Goal: Complete application form: Complete application form

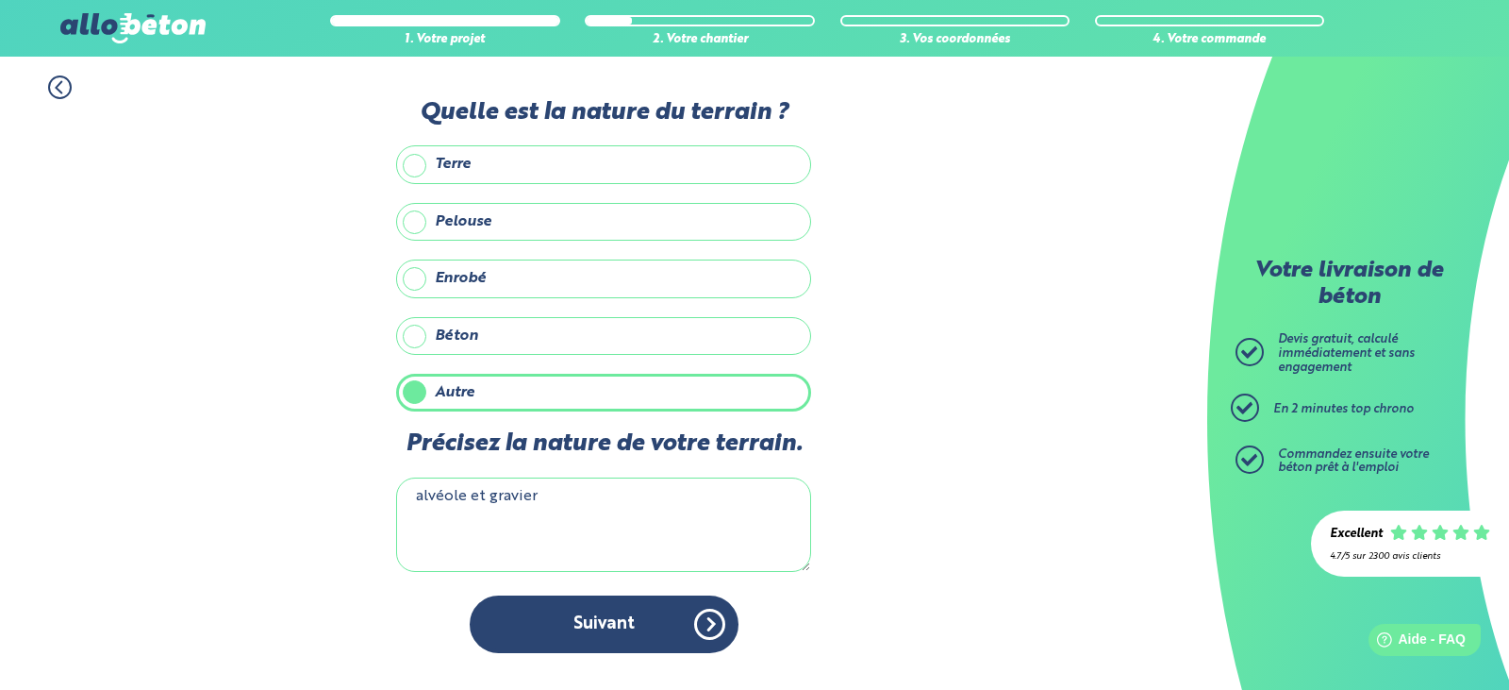
click at [625, 629] on button "Suivant" at bounding box center [604, 624] width 269 height 58
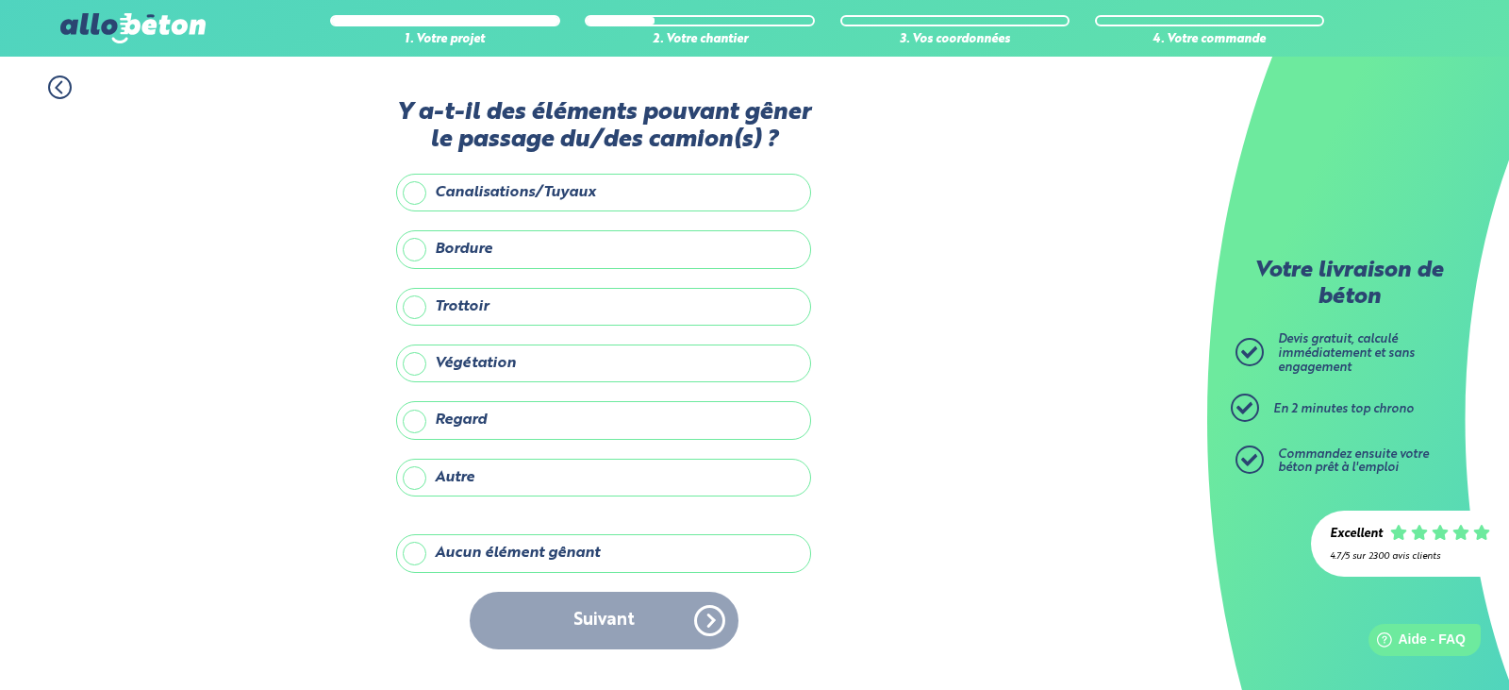
click at [490, 556] on label "Aucun élément gênant" at bounding box center [603, 553] width 415 height 38
click at [0, 0] on input "Aucun élément gênant" at bounding box center [0, 0] width 0 height 0
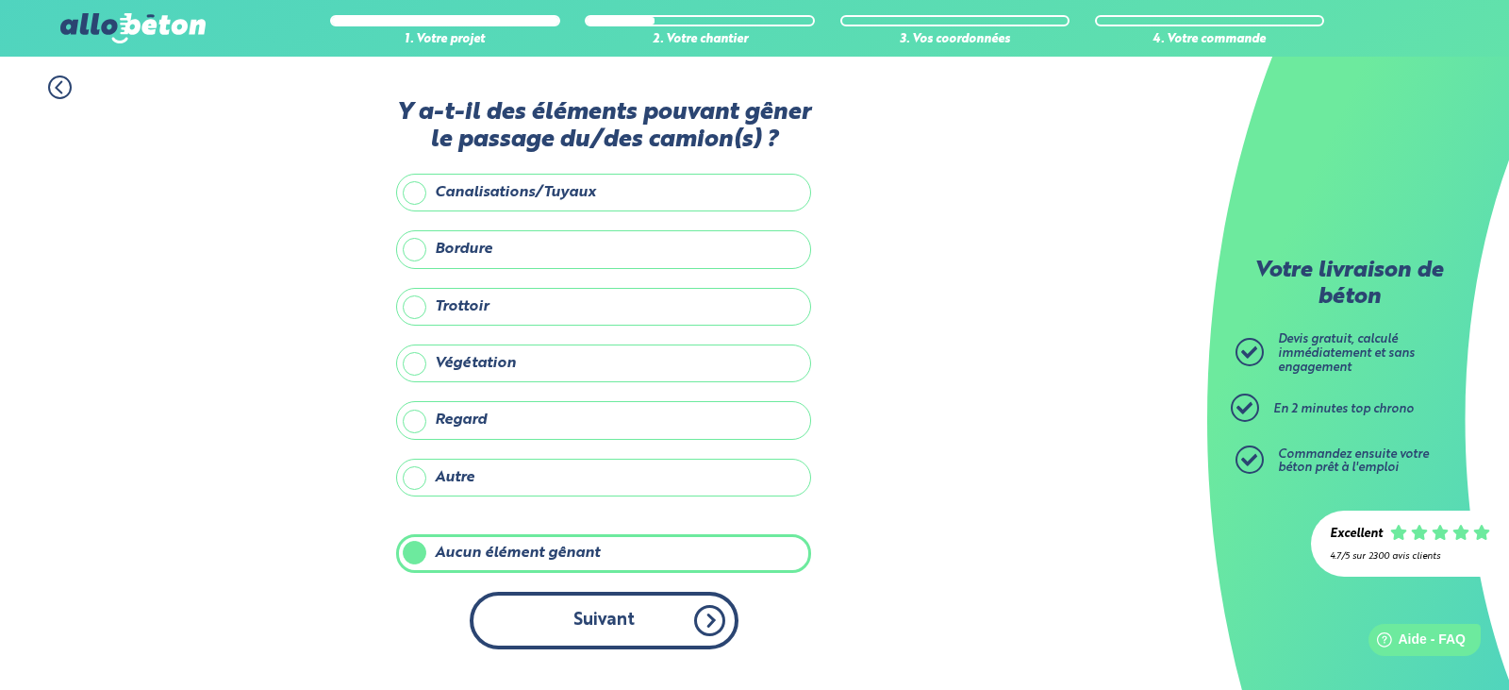
click at [589, 616] on button "Suivant" at bounding box center [604, 621] width 269 height 58
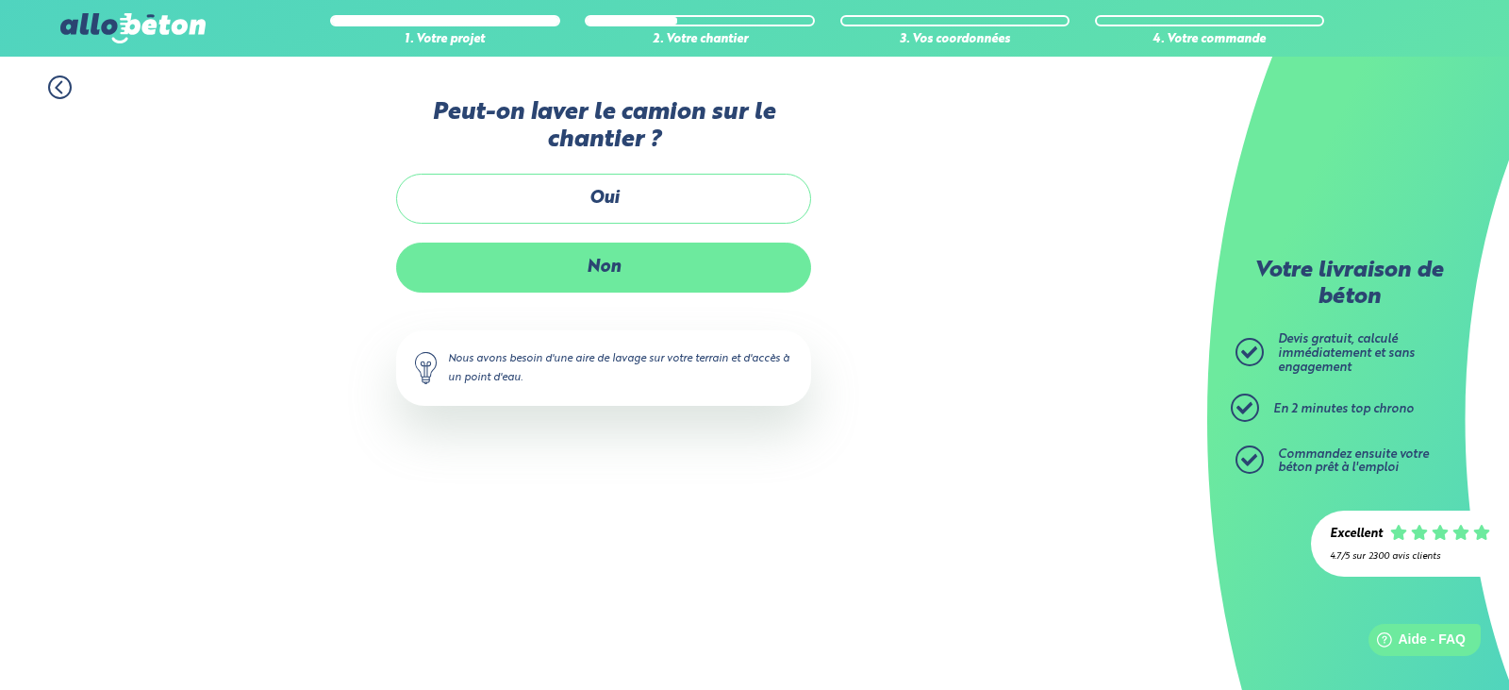
click at [602, 275] on label "Non" at bounding box center [603, 267] width 415 height 50
click at [0, 0] on input "Non" at bounding box center [0, 0] width 0 height 0
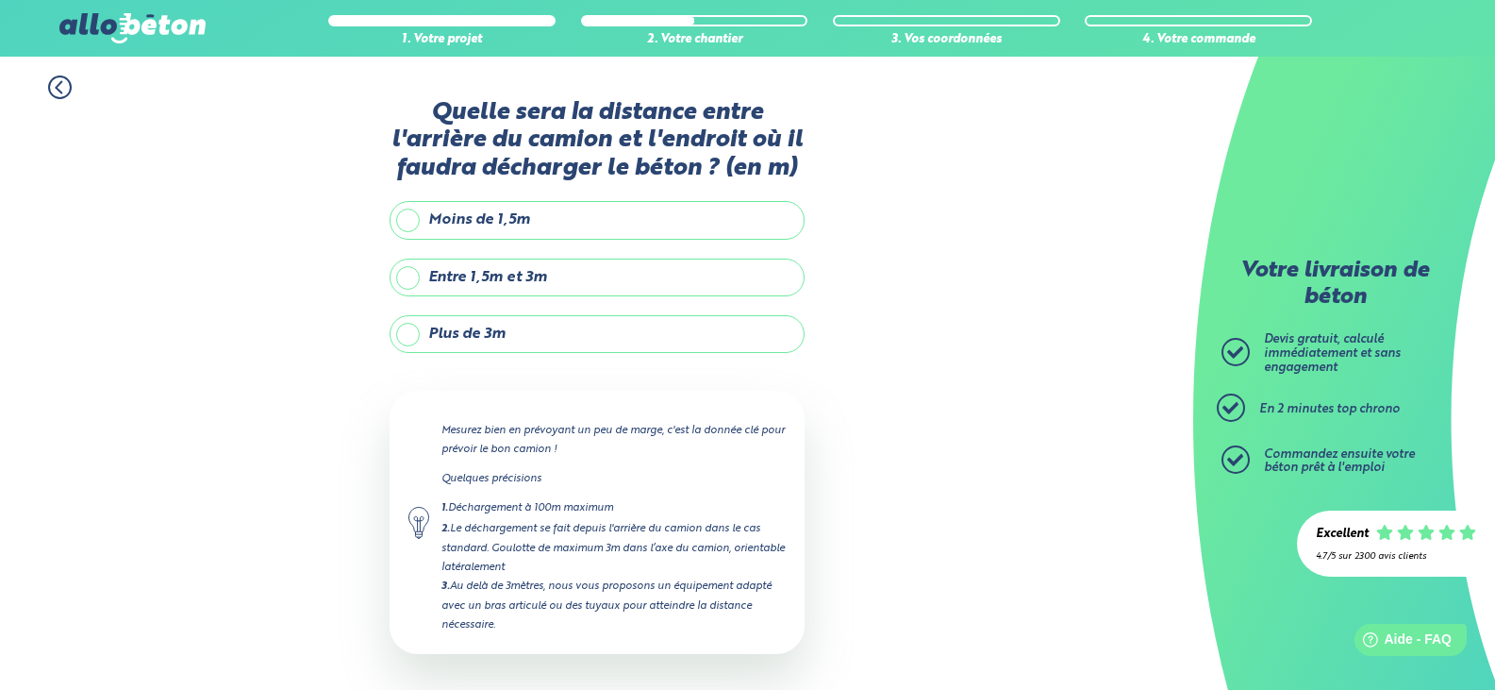
click at [551, 274] on label "Entre 1,5m et 3m" at bounding box center [597, 278] width 415 height 38
click at [0, 0] on input "Entre 1,5m et 3m" at bounding box center [0, 0] width 0 height 0
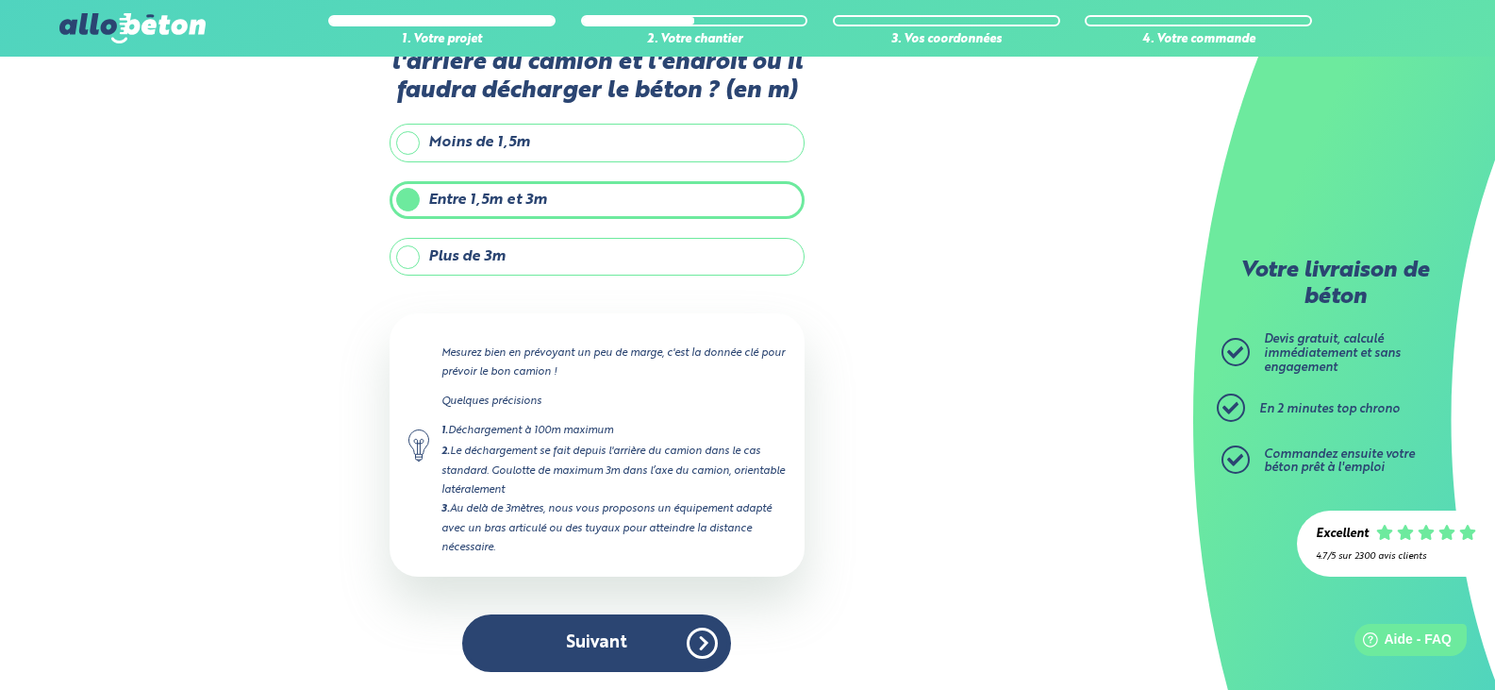
scroll to position [78, 0]
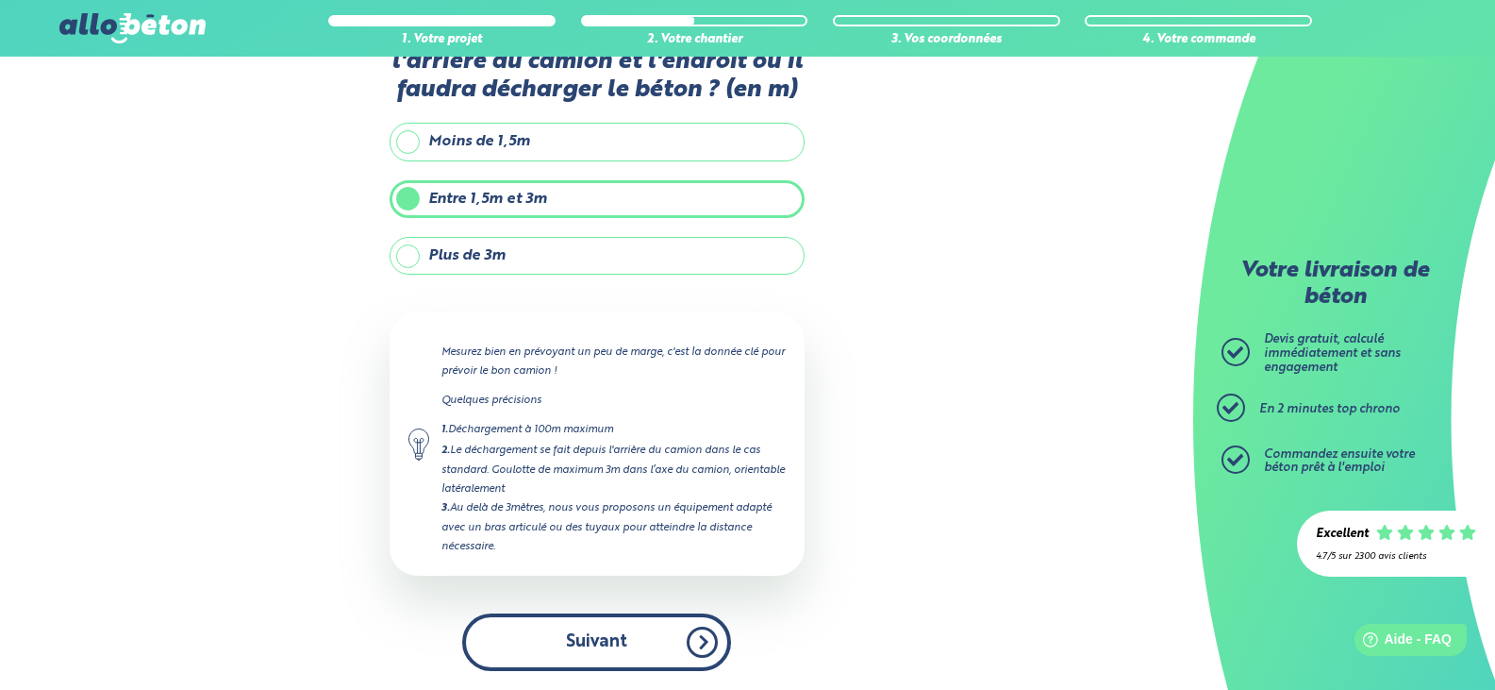
click at [635, 625] on button "Suivant" at bounding box center [596, 642] width 269 height 58
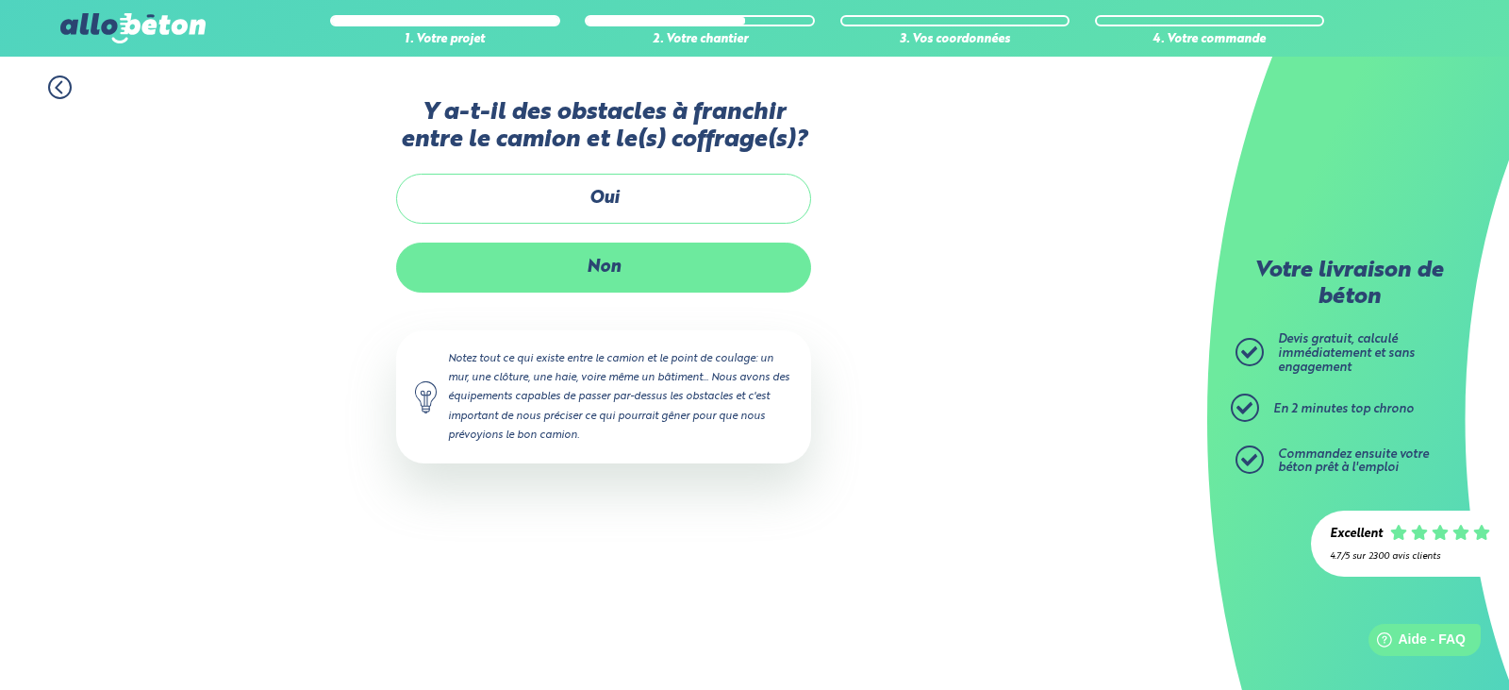
click at [620, 281] on label "Non" at bounding box center [603, 267] width 415 height 50
click at [0, 0] on input "Non" at bounding box center [0, 0] width 0 height 0
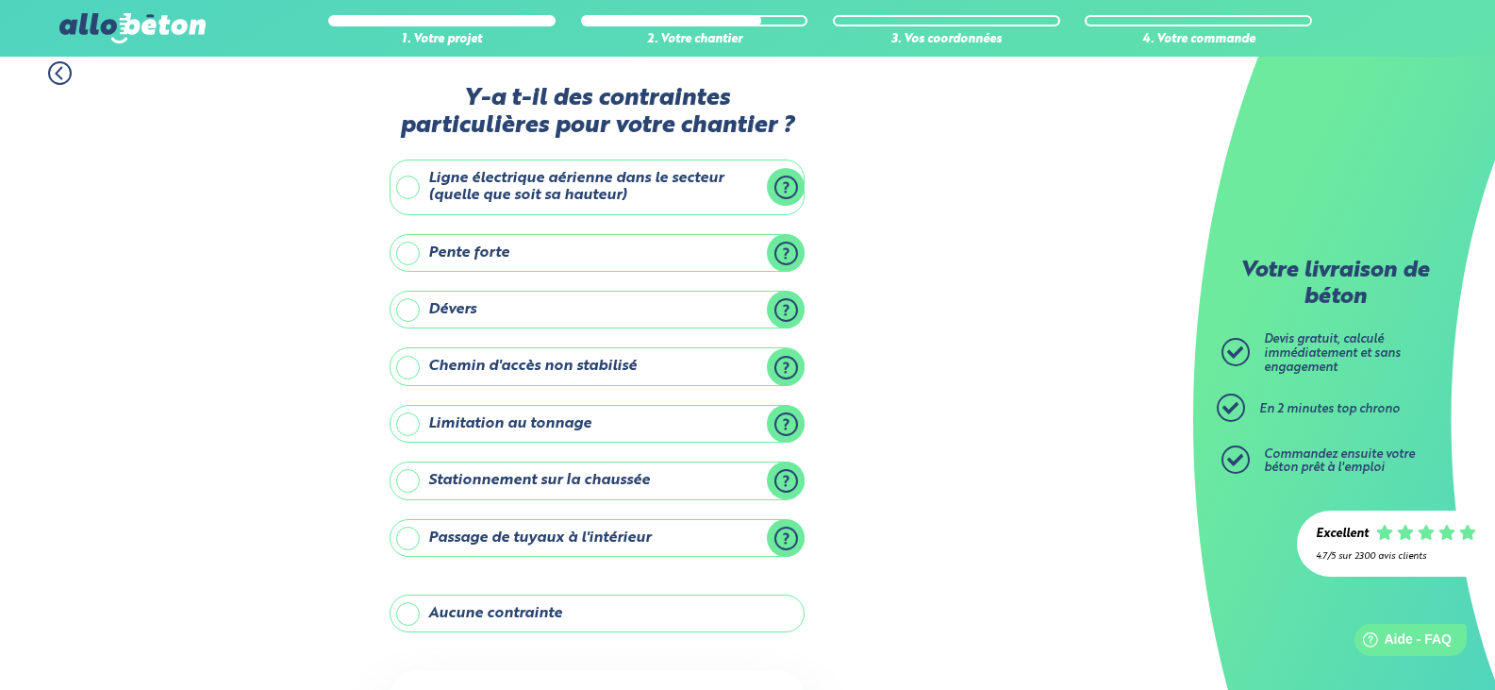
scroll to position [12, 0]
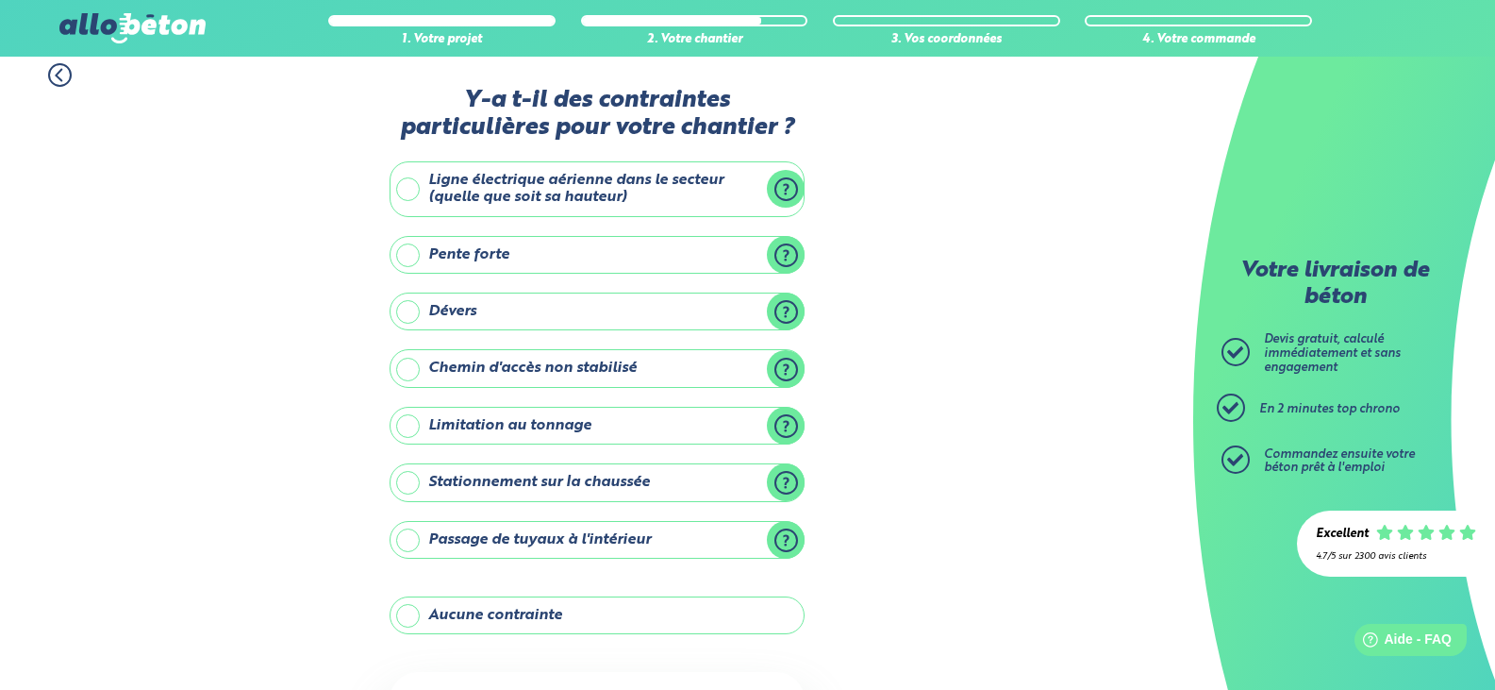
click at [496, 617] on label "Aucune contrainte" at bounding box center [597, 615] width 415 height 38
click at [0, 0] on input "Aucune contrainte" at bounding box center [0, 0] width 0 height 0
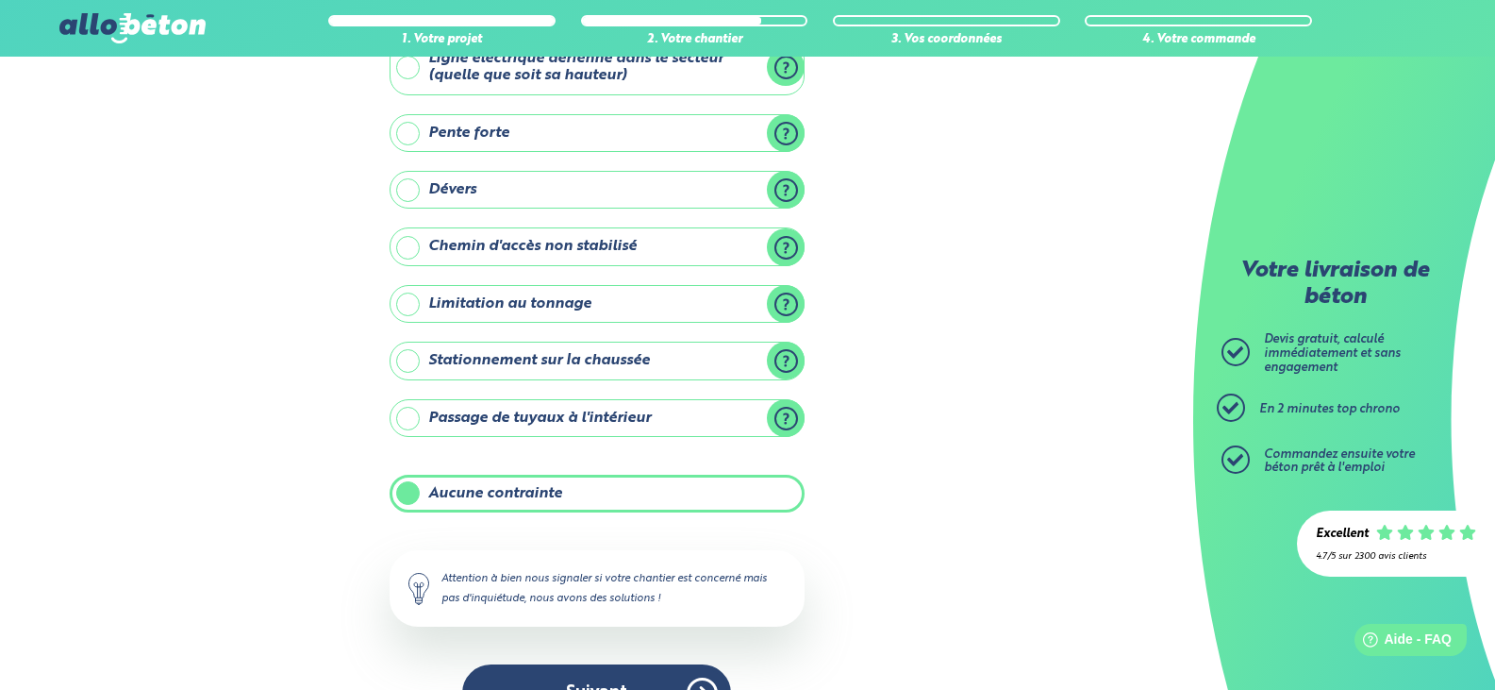
scroll to position [185, 0]
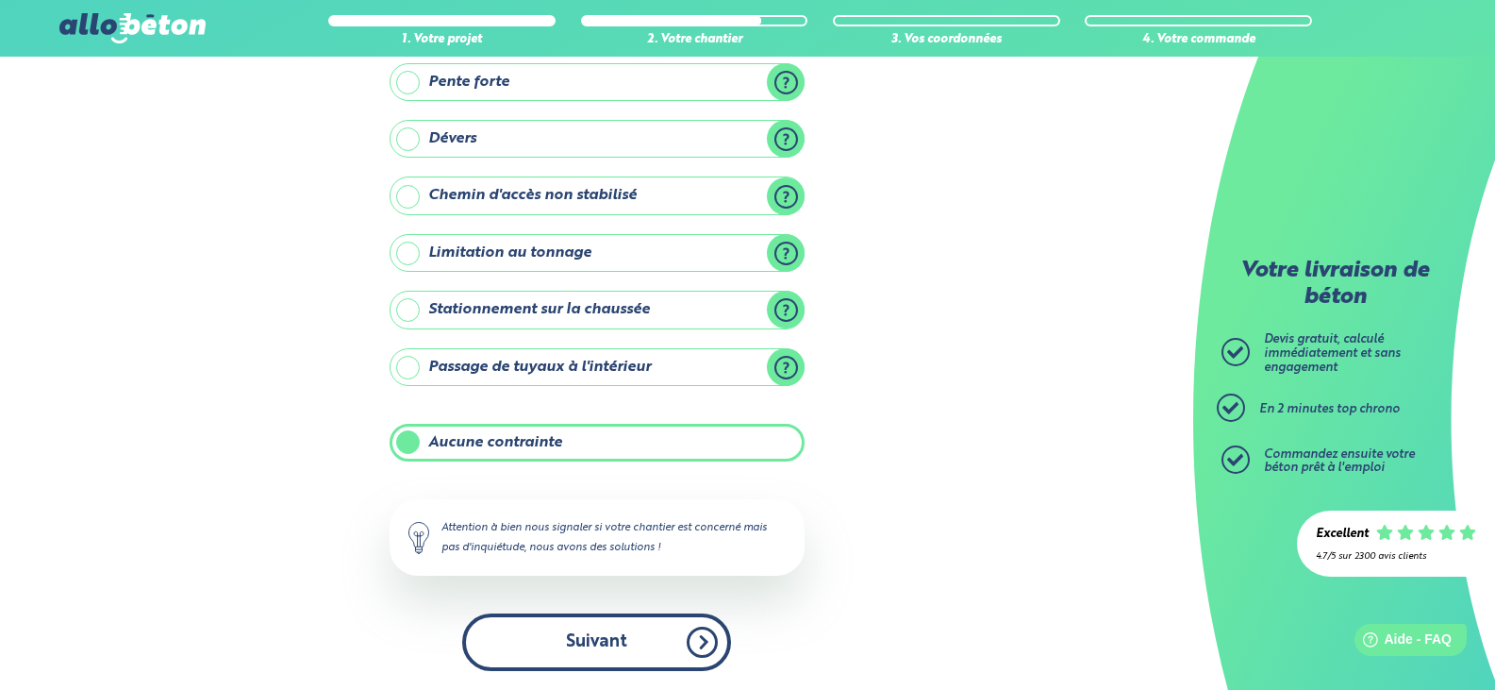
click at [667, 631] on button "Suivant" at bounding box center [596, 642] width 269 height 58
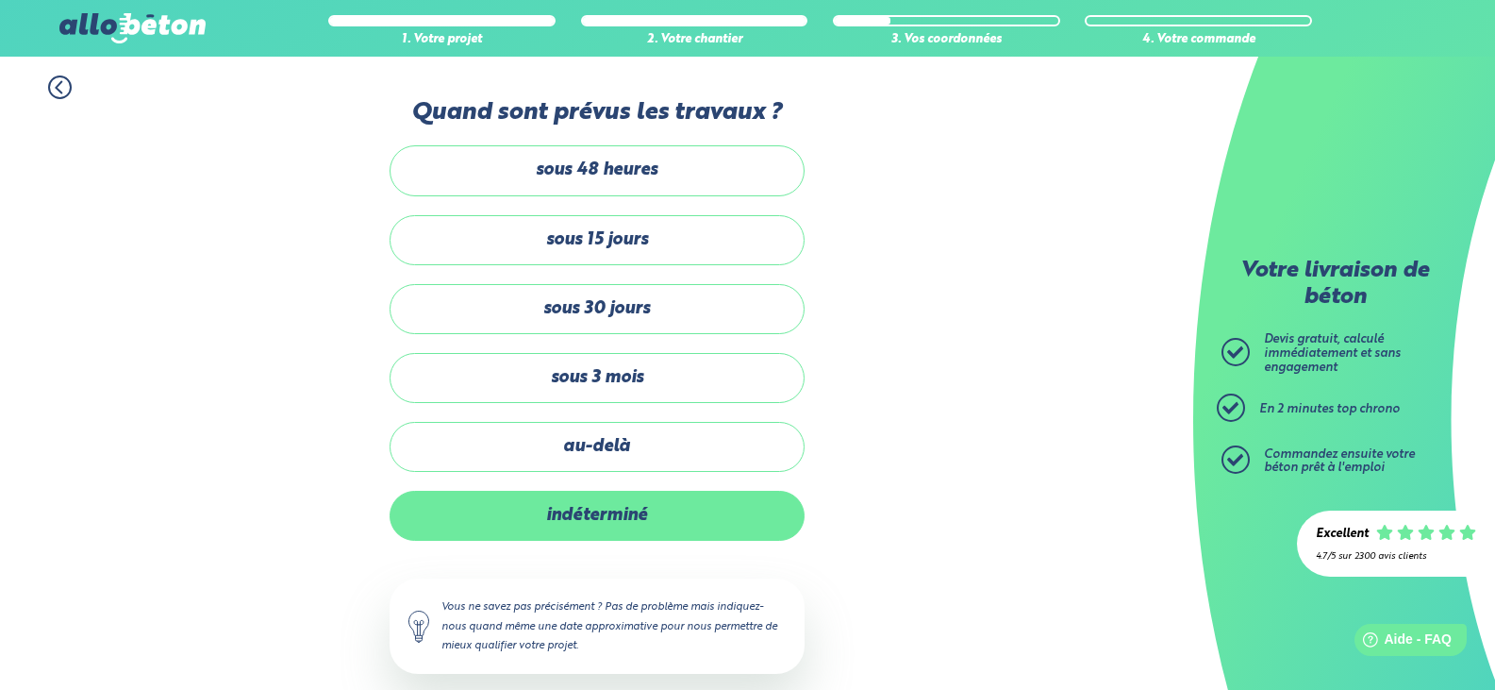
click at [633, 519] on label "indéterminé" at bounding box center [597, 516] width 415 height 50
click at [0, 0] on input "indéterminé" at bounding box center [0, 0] width 0 height 0
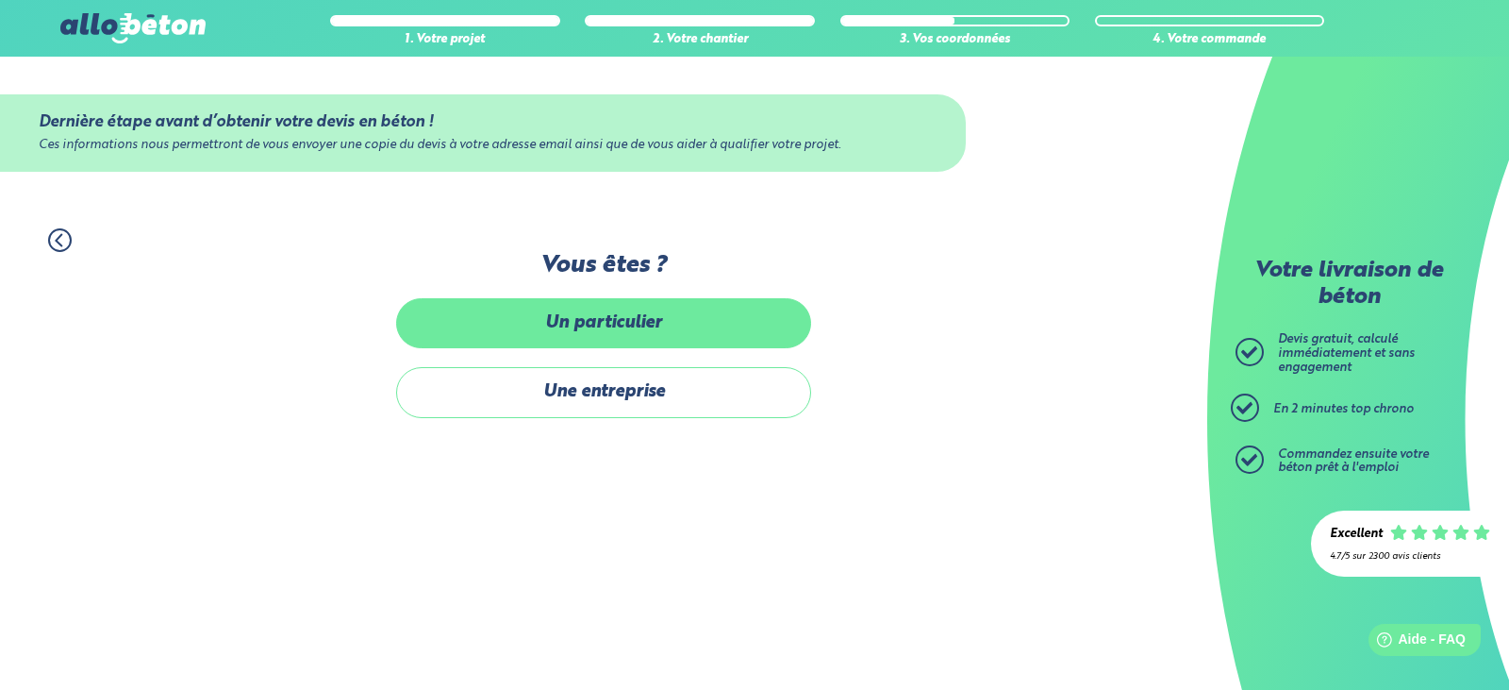
click at [648, 332] on label "Un particulier" at bounding box center [603, 323] width 415 height 50
click at [0, 0] on input "Un particulier" at bounding box center [0, 0] width 0 height 0
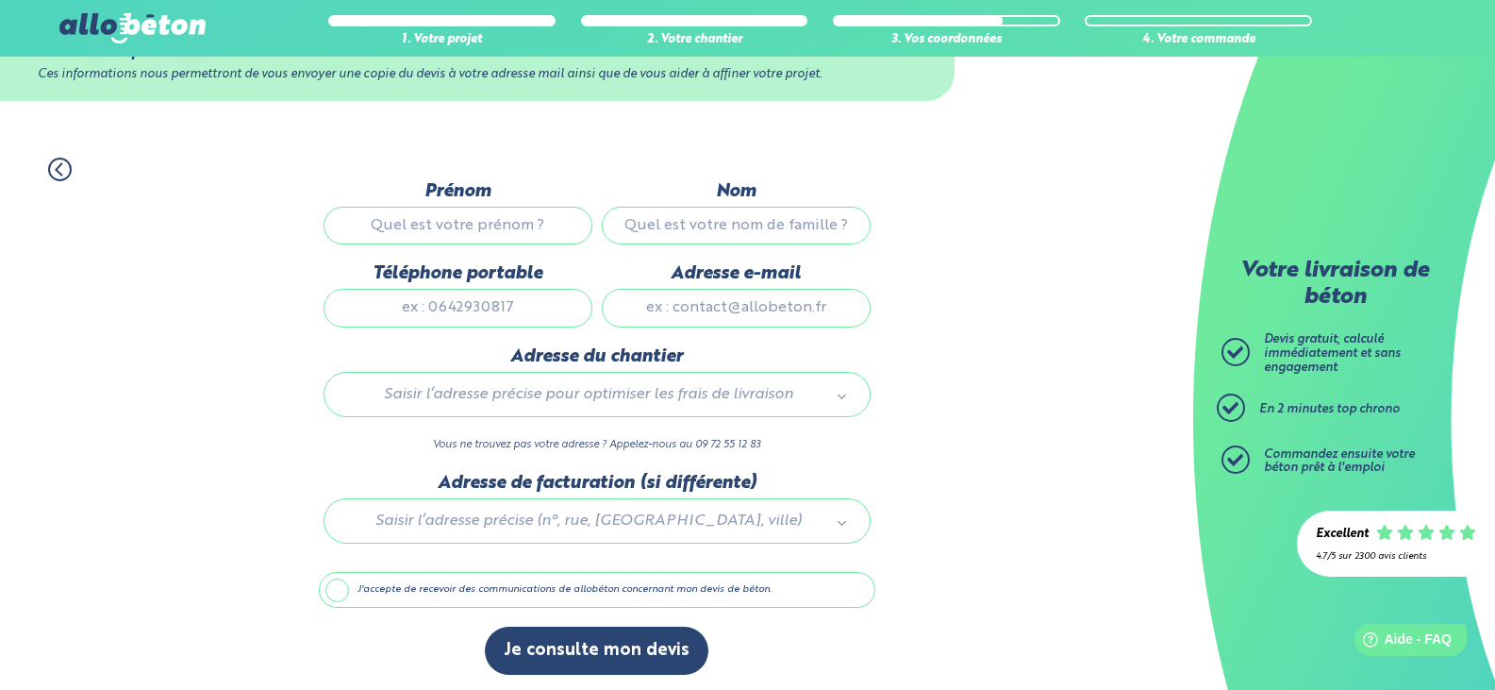
scroll to position [75, 0]
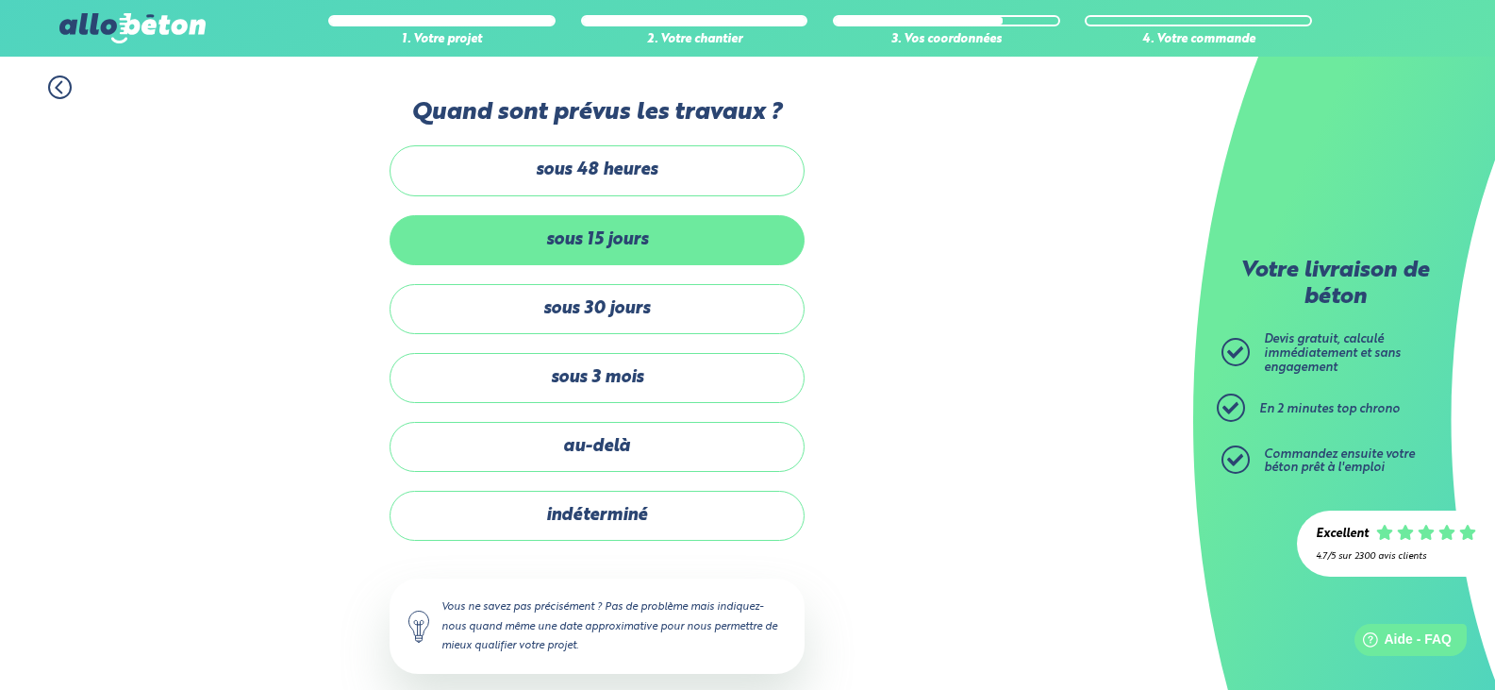
click at [630, 237] on label "sous 15 jours" at bounding box center [597, 240] width 415 height 50
click at [0, 0] on input "sous 15 jours" at bounding box center [0, 0] width 0 height 0
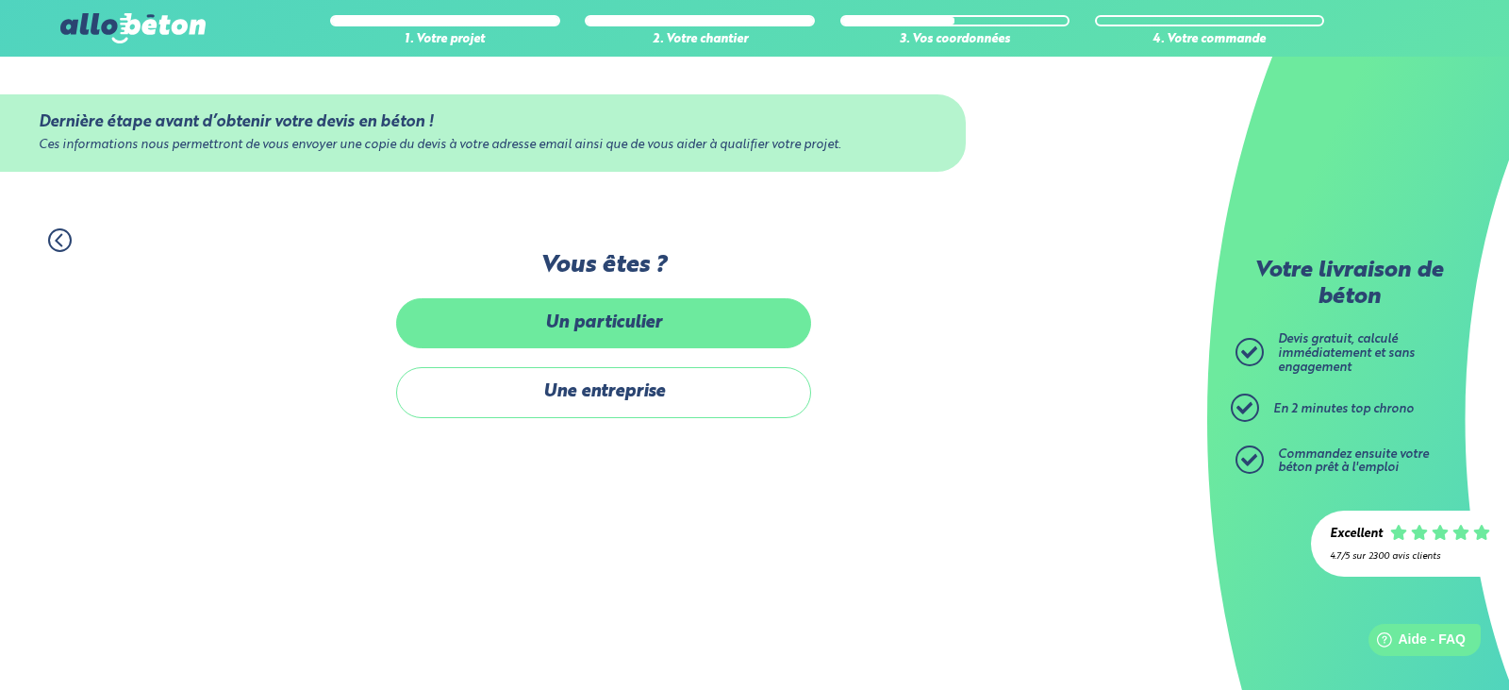
click at [644, 346] on label "Un particulier" at bounding box center [603, 323] width 415 height 50
click at [0, 0] on input "Un particulier" at bounding box center [0, 0] width 0 height 0
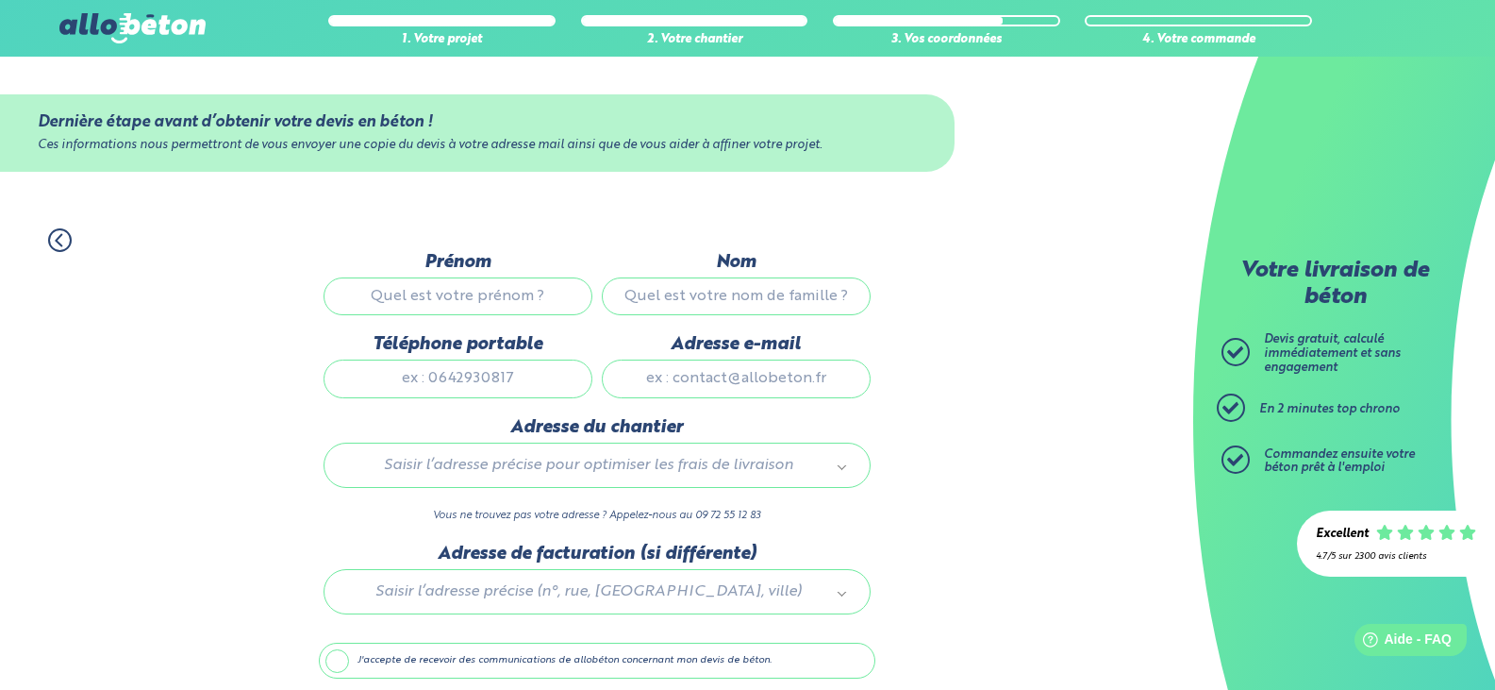
click at [507, 296] on input "Prénom" at bounding box center [458, 296] width 269 height 38
type input "[PERSON_NAME]"
click at [679, 302] on input "Nom" at bounding box center [736, 296] width 269 height 38
type input "dupont"
click at [525, 372] on input "Téléphone portable" at bounding box center [458, 378] width 269 height 38
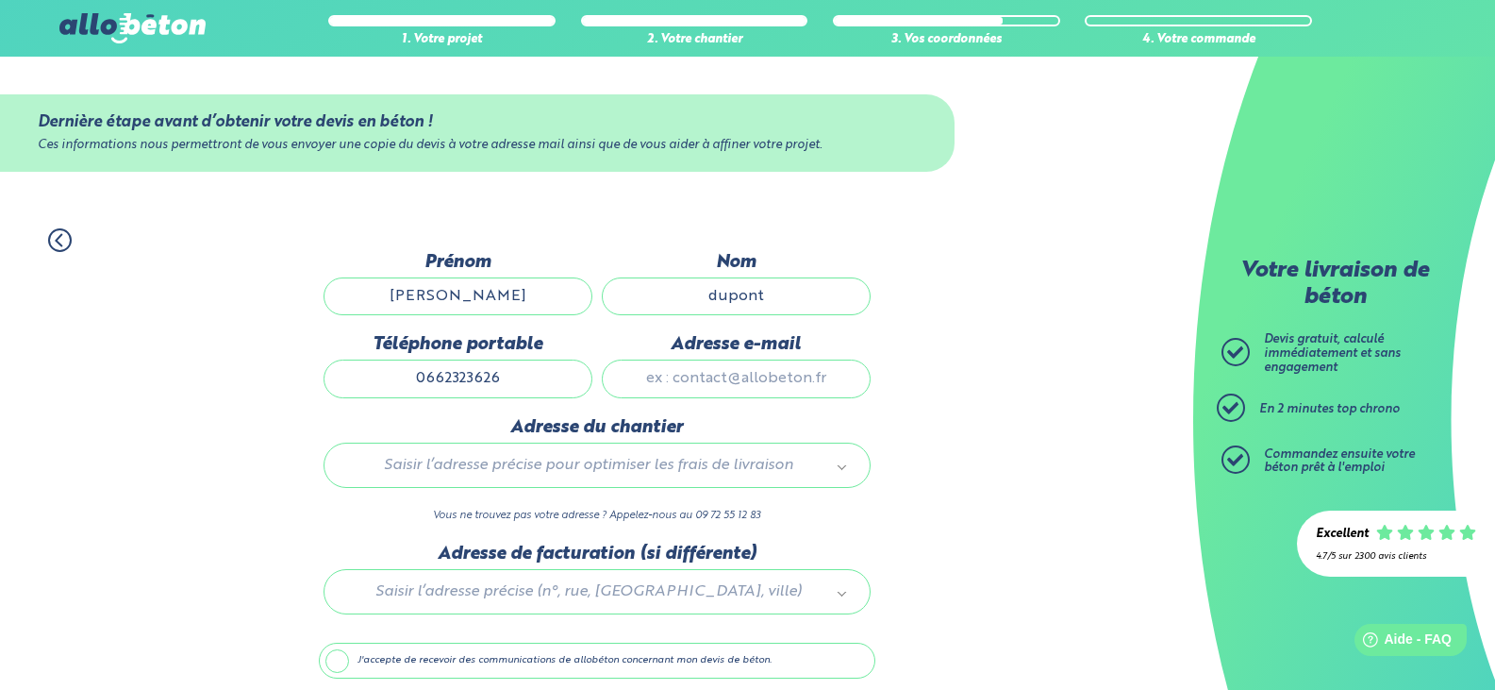
type input "0662323626"
click at [707, 382] on input "Adresse e-mail" at bounding box center [736, 378] width 269 height 38
type input "[DOMAIN_NAME][EMAIL_ADDRESS][DOMAIN_NAME]"
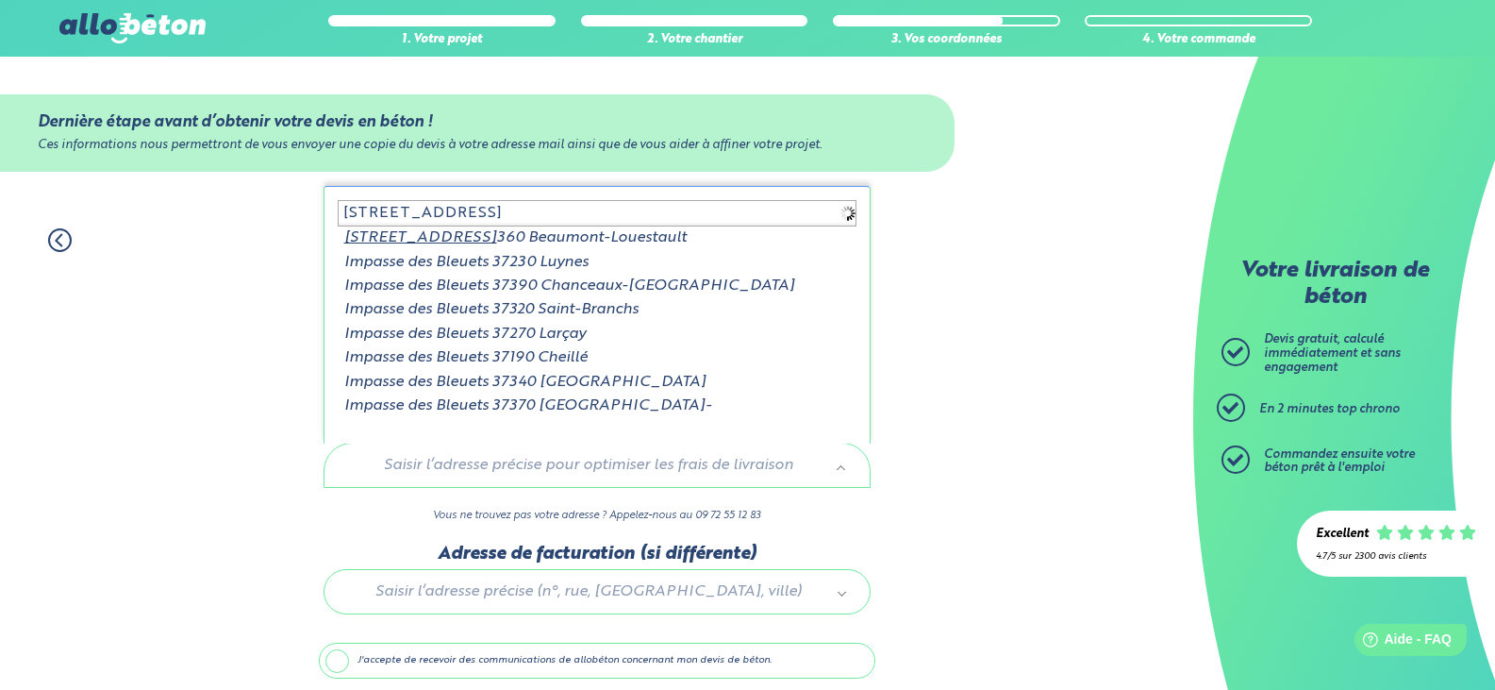
type input "[STREET_ADDRESS]"
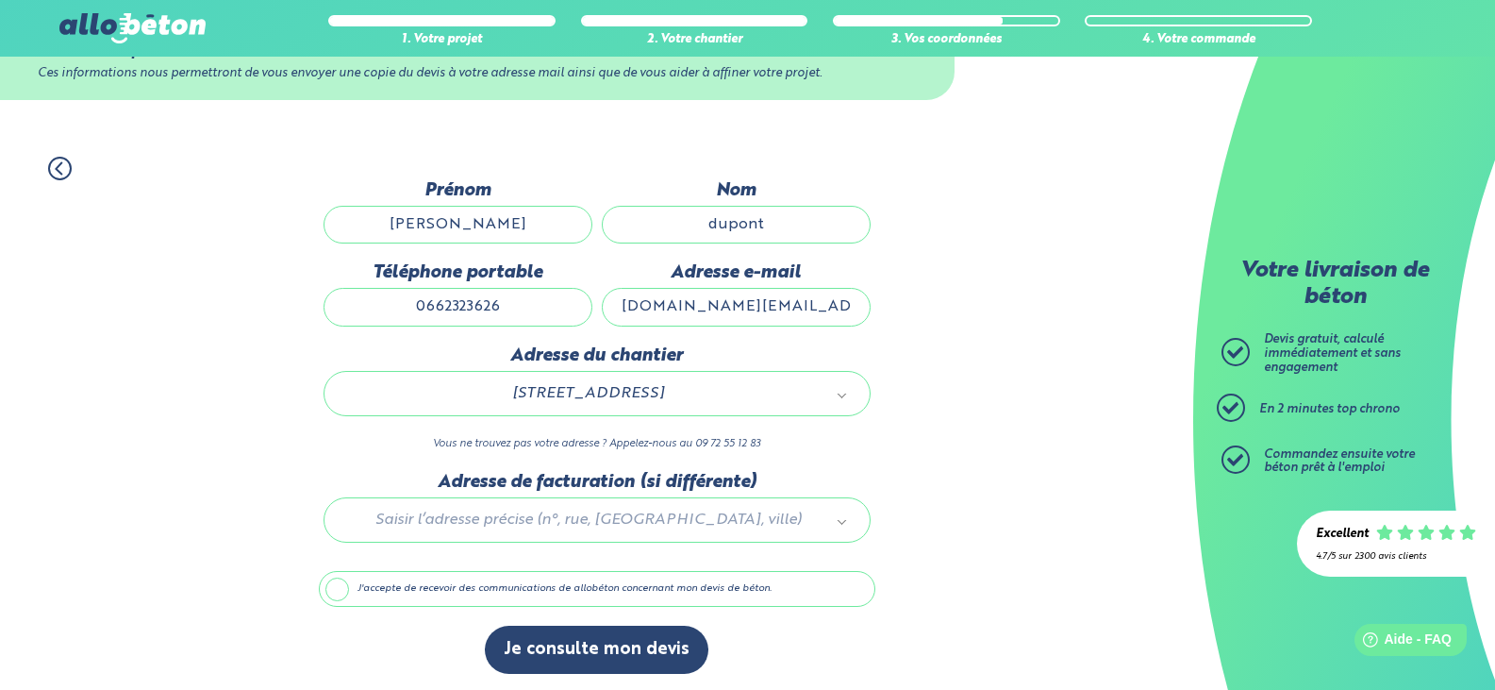
scroll to position [75, 0]
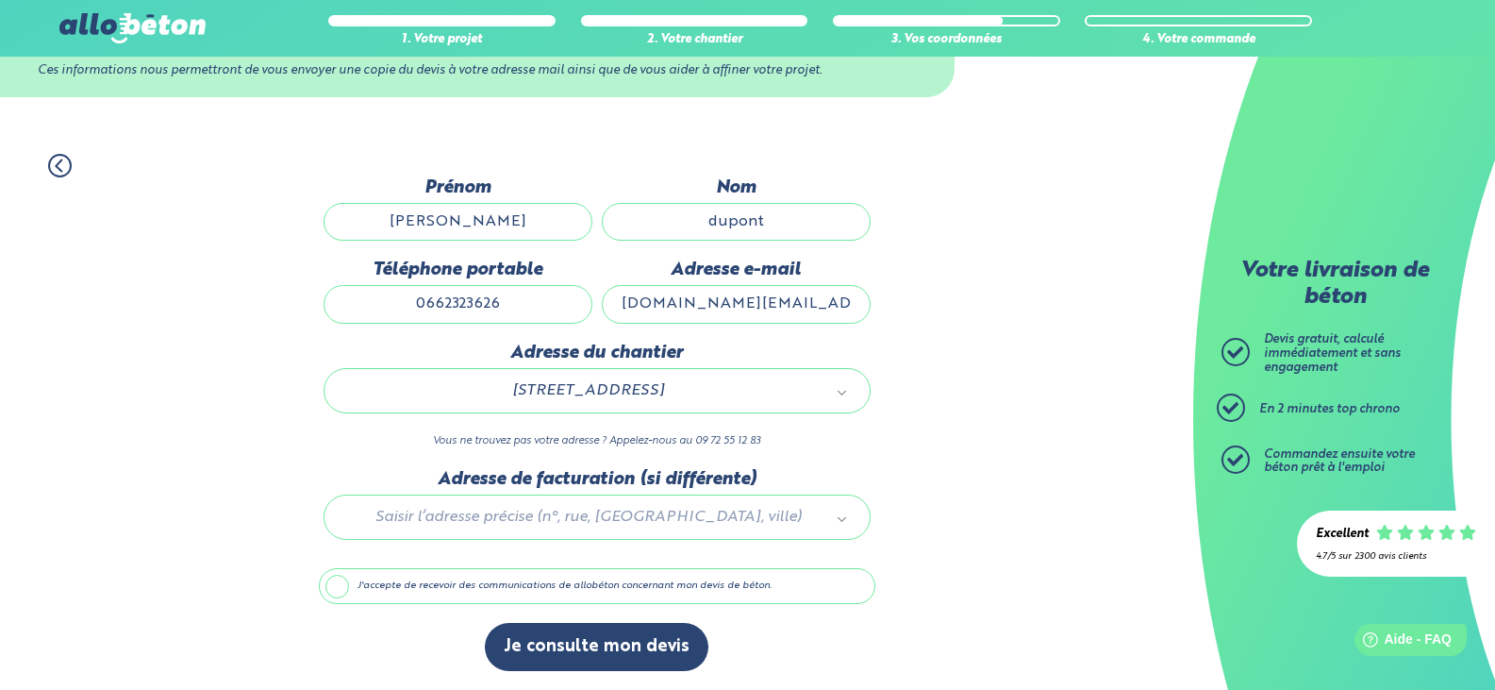
click at [410, 585] on label "J'accepte de recevoir des communications de allobéton concernant mon devis de b…" at bounding box center [597, 586] width 557 height 36
click at [0, 0] on input "J'accepte de recevoir des communications de allobéton concernant mon devis de b…" at bounding box center [0, 0] width 0 height 0
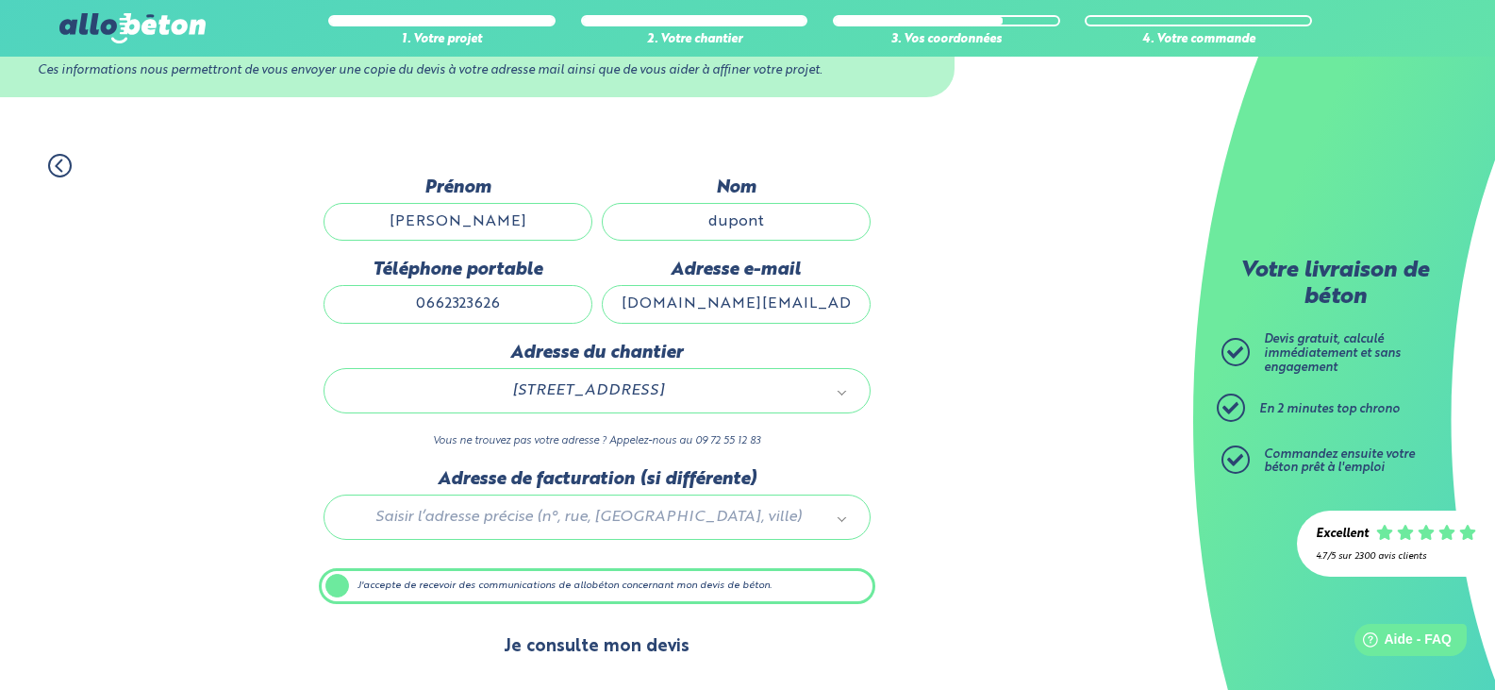
click at [611, 648] on button "Je consulte mon devis" at bounding box center [597, 647] width 224 height 48
